Goal: Task Accomplishment & Management: Manage account settings

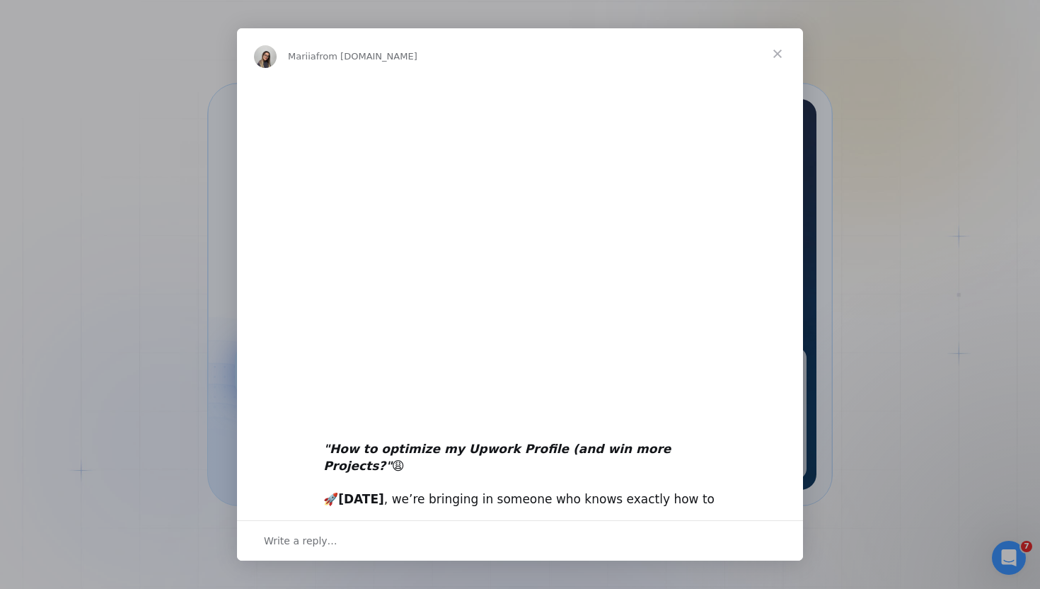
click at [274, 381] on img "Intercom messenger" at bounding box center [520, 240] width 566 height 320
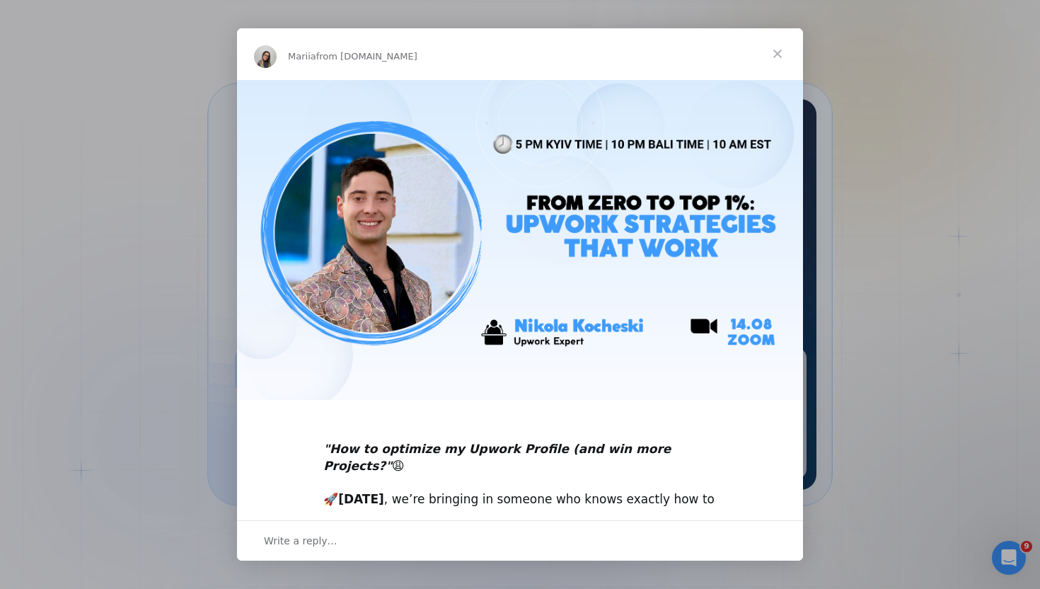
click at [777, 50] on span "Close" at bounding box center [777, 53] width 51 height 51
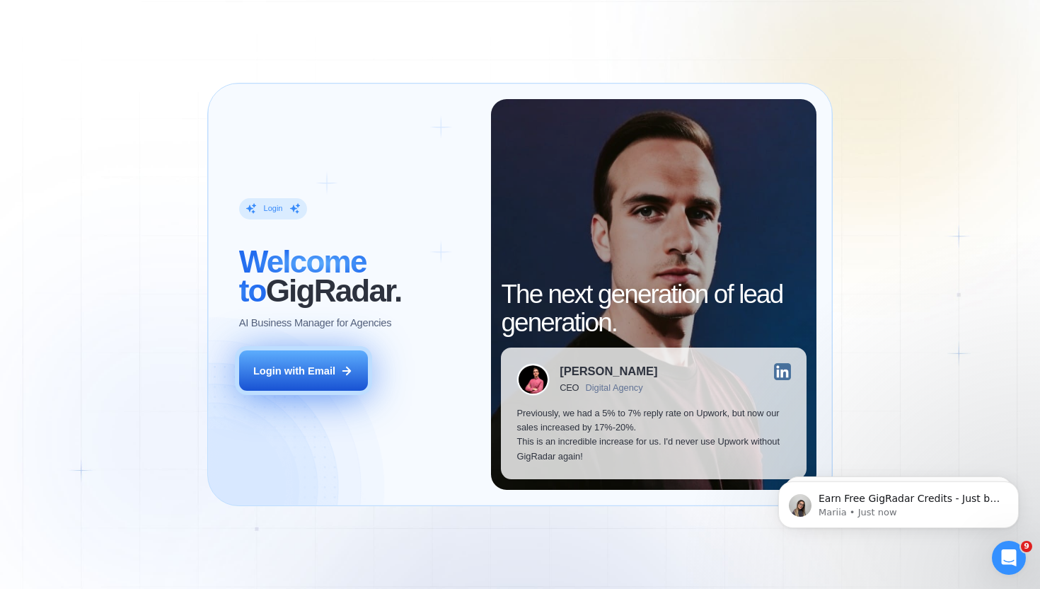
click at [318, 374] on div "Login with Email" at bounding box center [294, 371] width 82 height 14
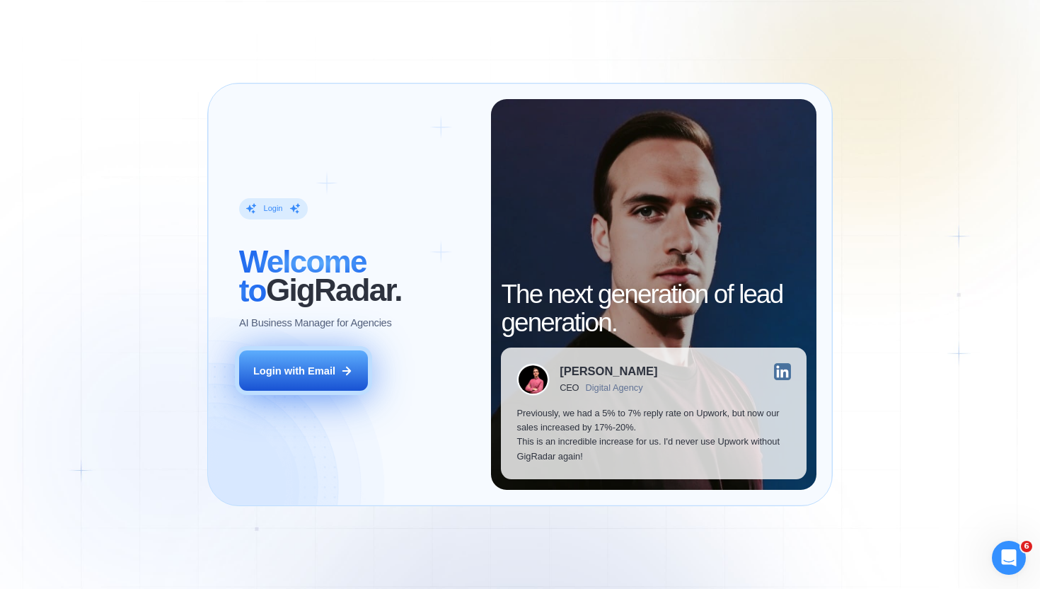
click at [315, 379] on button "Login with Email" at bounding box center [303, 370] width 129 height 40
